Goal: Task Accomplishment & Management: Manage account settings

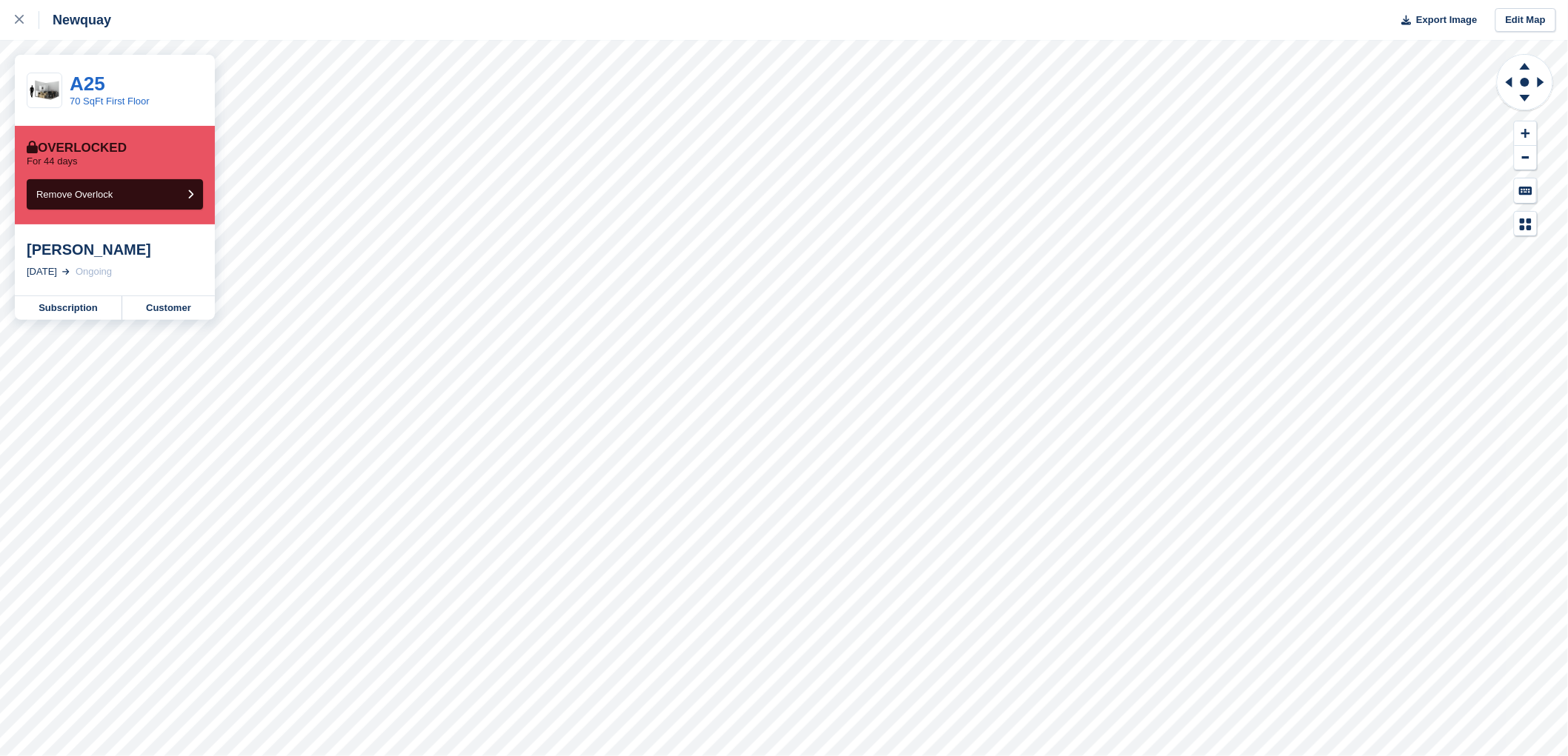
click at [95, 83] on link "A25" at bounding box center [86, 83] width 35 height 22
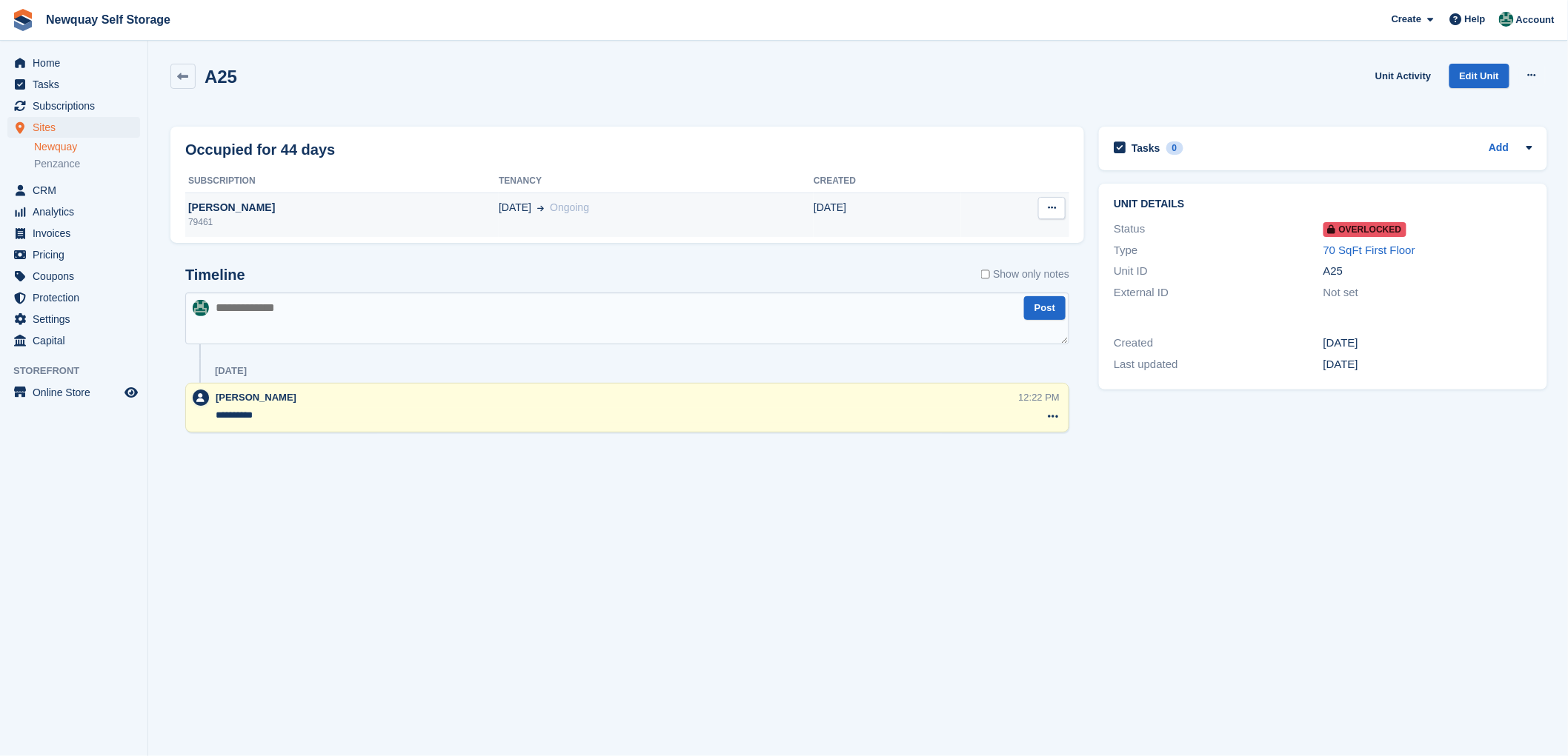
click at [210, 209] on div "[PERSON_NAME]" at bounding box center [342, 207] width 314 height 15
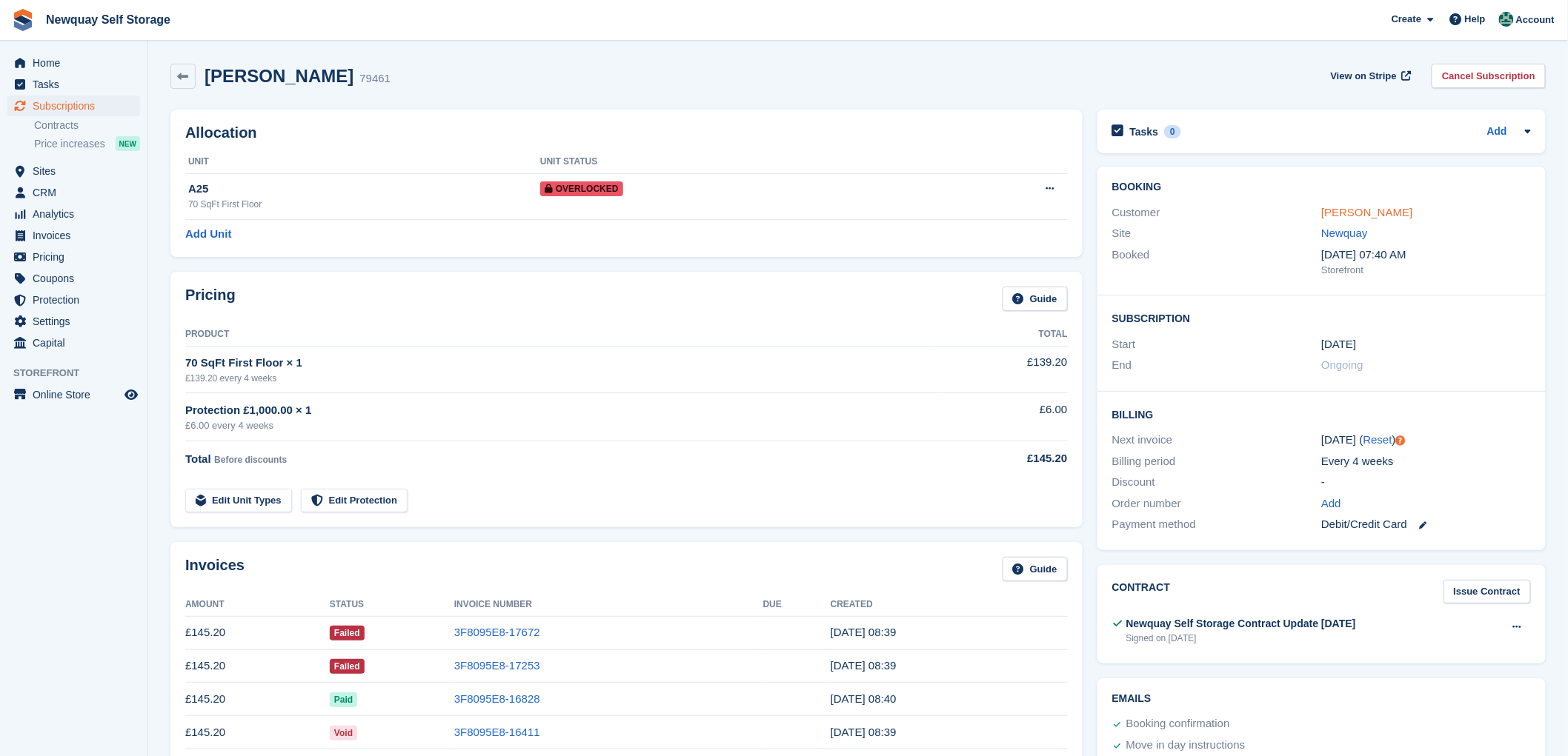
click at [1350, 209] on link "Stev Harnisch" at bounding box center [1367, 212] width 91 height 12
click at [33, 172] on span "Sites" at bounding box center [77, 171] width 89 height 21
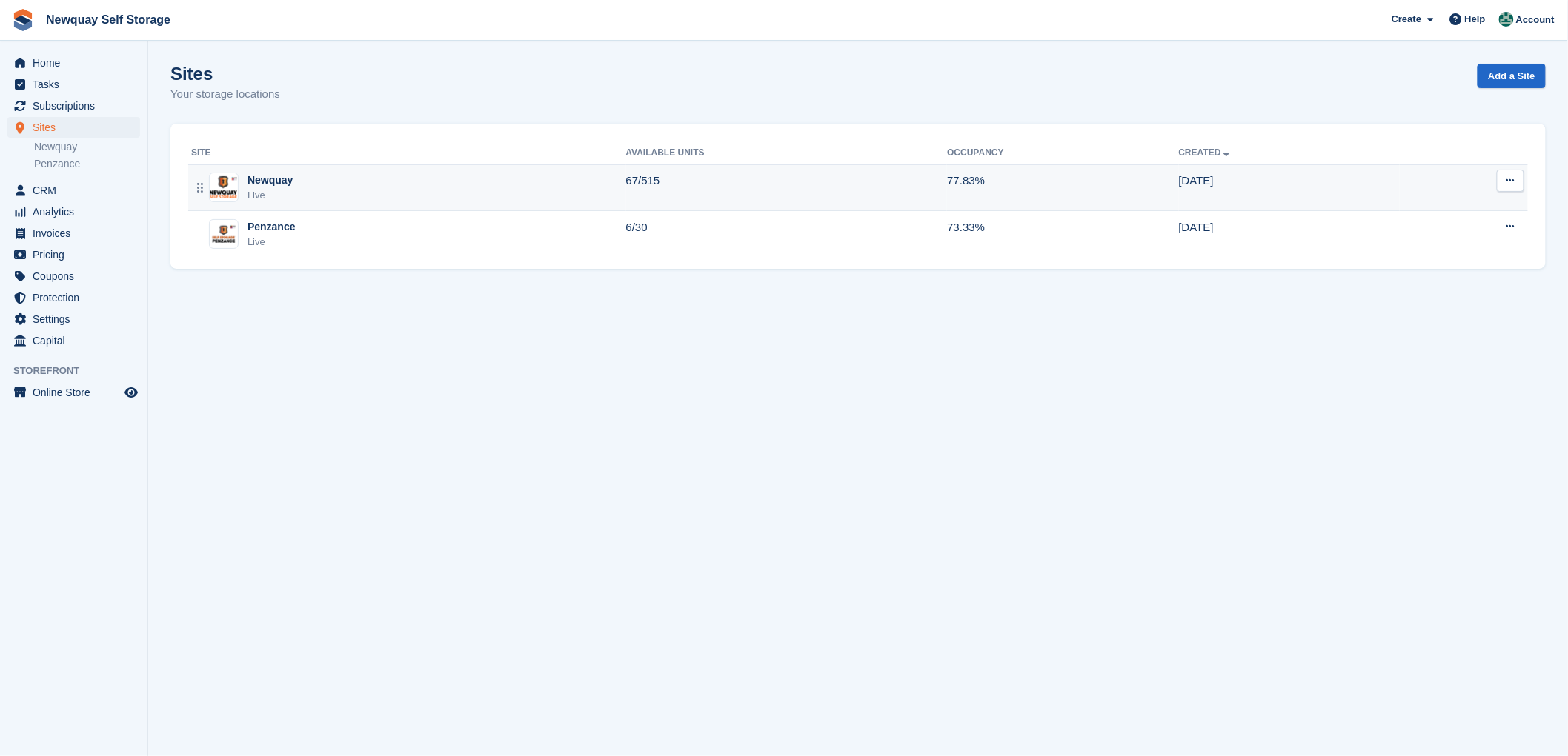
click at [272, 180] on div "Newquay" at bounding box center [270, 180] width 46 height 15
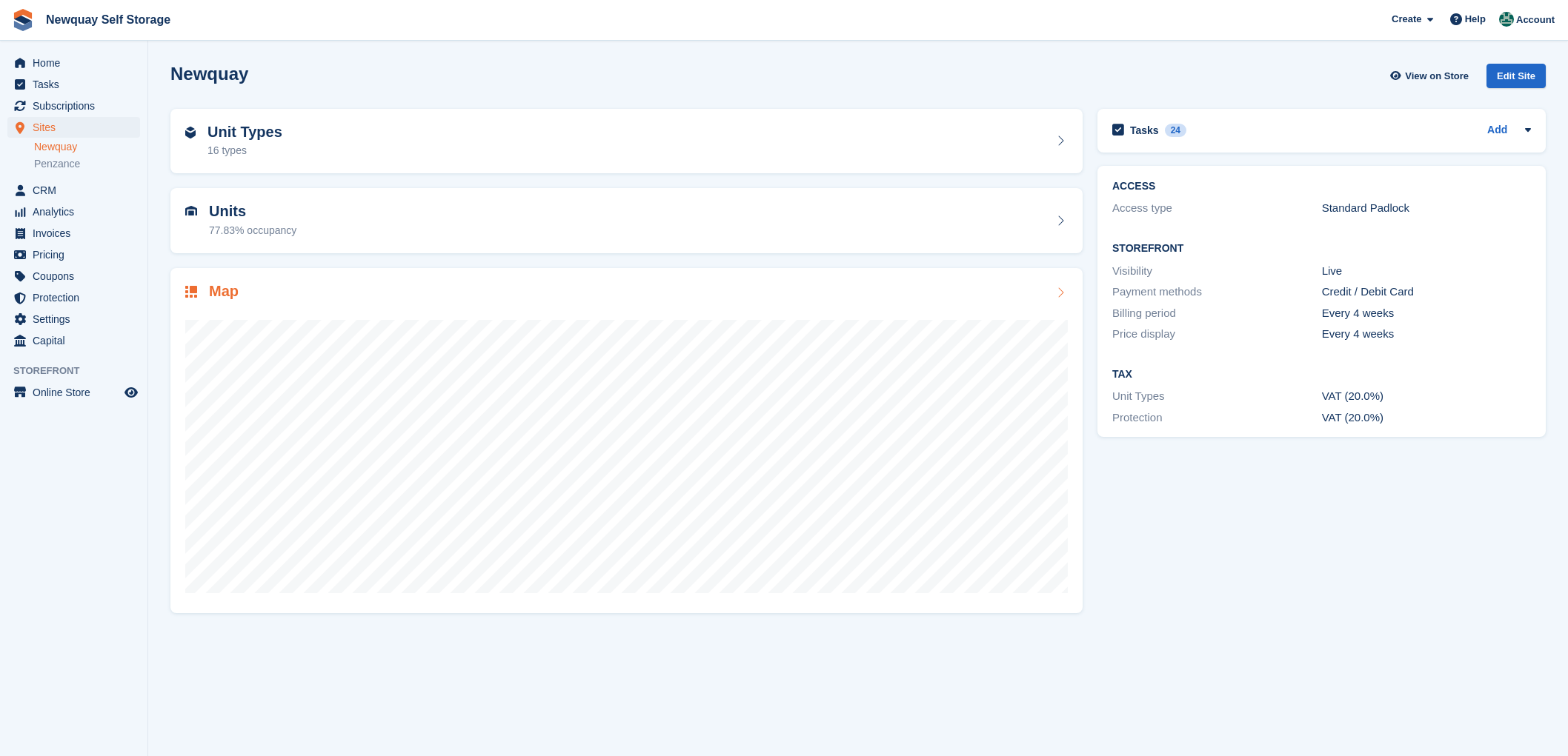
click at [223, 291] on h2 "Map" at bounding box center [223, 292] width 29 height 17
